Goal: Task Accomplishment & Management: Complete application form

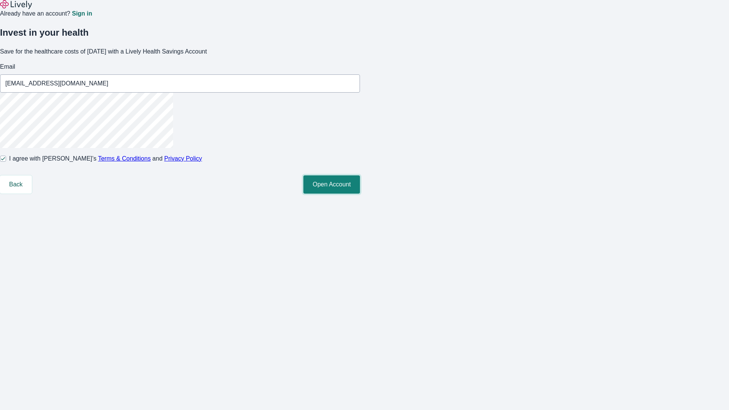
click at [360, 194] on button "Open Account" at bounding box center [331, 184] width 57 height 18
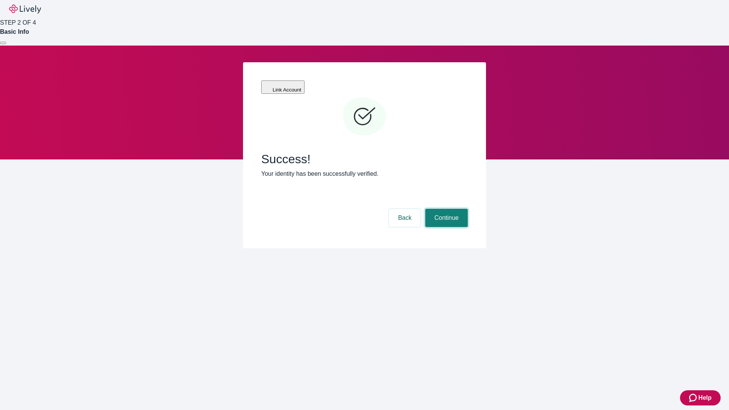
click at [445, 209] on button "Continue" at bounding box center [446, 218] width 43 height 18
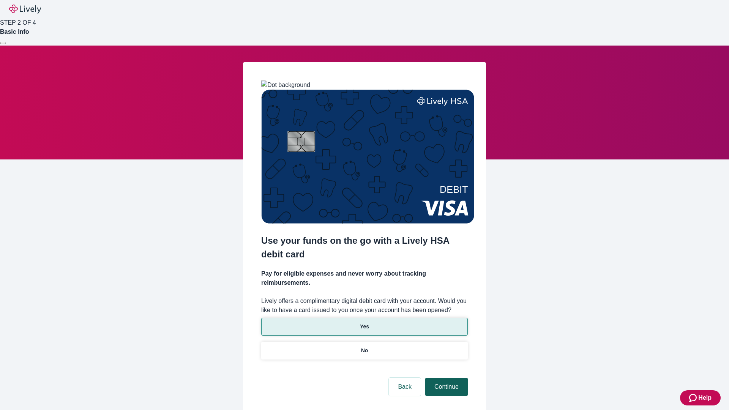
click at [364, 347] on p "No" at bounding box center [364, 351] width 7 height 8
click at [445, 378] on button "Continue" at bounding box center [446, 387] width 43 height 18
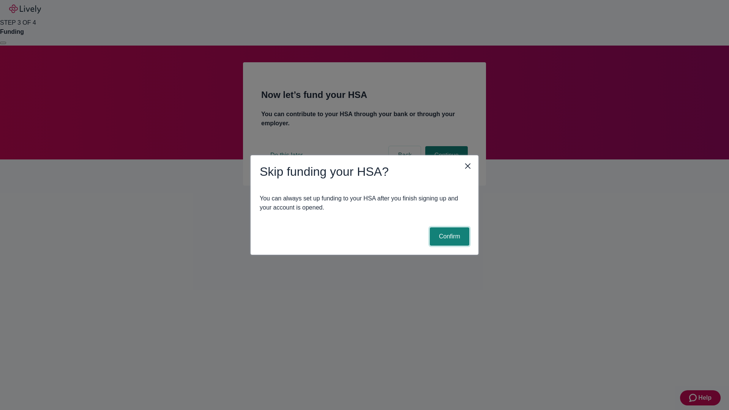
click at [448, 237] on button "Confirm" at bounding box center [449, 236] width 39 height 18
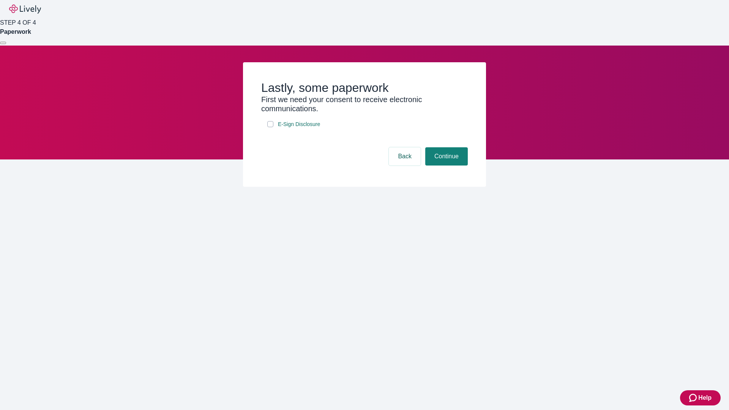
click at [270, 127] on input "E-Sign Disclosure" at bounding box center [270, 124] width 6 height 6
checkbox input "true"
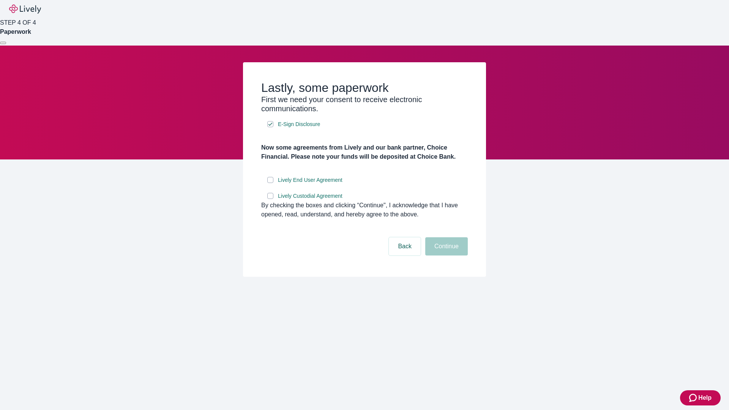
click at [270, 183] on input "Lively End User Agreement" at bounding box center [270, 180] width 6 height 6
checkbox input "true"
click at [270, 199] on input "Lively Custodial Agreement" at bounding box center [270, 196] width 6 height 6
checkbox input "true"
click at [445, 255] on button "Continue" at bounding box center [446, 246] width 43 height 18
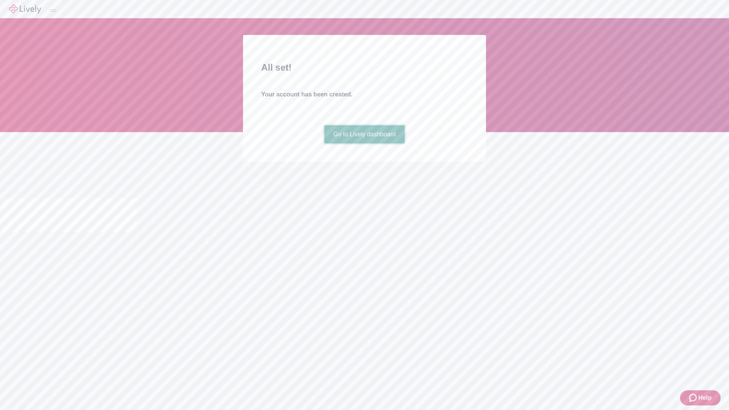
click at [364, 144] on link "Go to Lively dashboard" at bounding box center [364, 134] width 81 height 18
